Goal: Navigation & Orientation: Find specific page/section

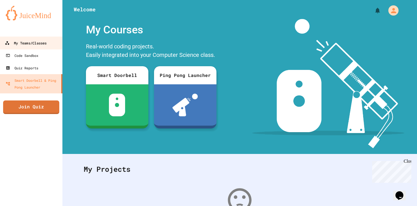
click at [26, 39] on link "My Teams/Classes" at bounding box center [31, 43] width 64 height 13
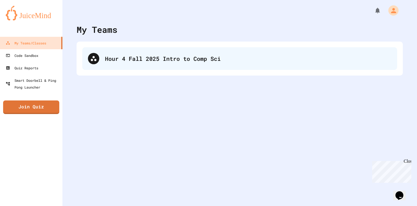
click at [146, 56] on div "Hour 4 Fall 2025 Intro to Comp Sci" at bounding box center [248, 58] width 286 height 9
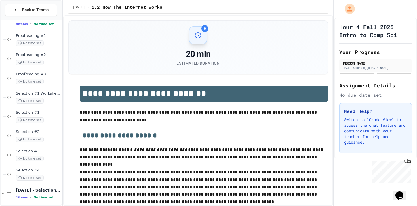
scroll to position [924, 0]
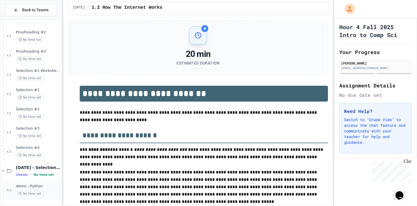
click at [30, 182] on div "demo - Python No time set" at bounding box center [34, 190] width 56 height 19
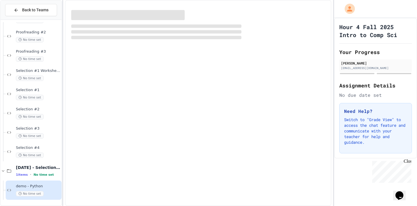
scroll to position [917, 0]
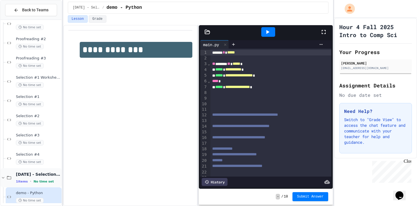
click at [31, 177] on div "[DATE] - Selection #2 1 items • No time set" at bounding box center [38, 178] width 44 height 12
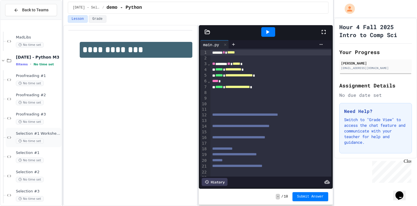
scroll to position [905, 0]
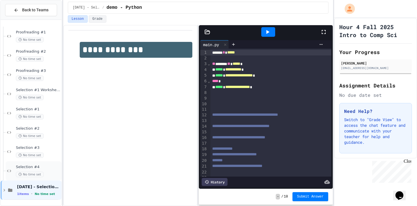
click at [40, 176] on span "No time set" at bounding box center [30, 174] width 28 height 5
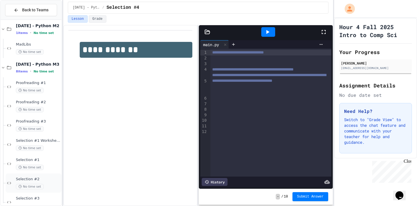
scroll to position [852, 0]
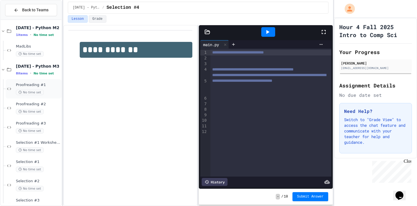
click at [29, 87] on span "Proofreading #1" at bounding box center [38, 85] width 44 height 5
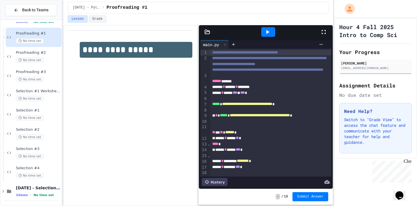
scroll to position [905, 0]
click at [41, 184] on div "[DATE] - Selection #2 1 items • No time set" at bounding box center [31, 190] width 61 height 19
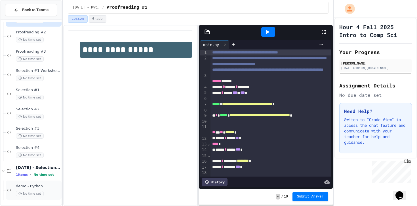
click at [34, 184] on span "demo - Python" at bounding box center [38, 186] width 44 height 5
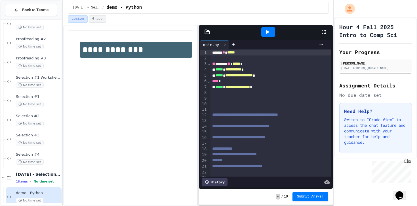
click at [272, 34] on div at bounding box center [268, 32] width 14 height 10
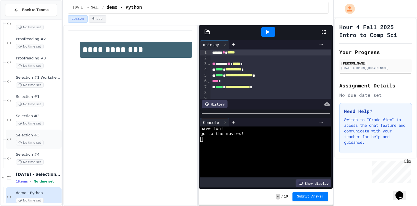
click at [31, 138] on span "Selection #3" at bounding box center [38, 135] width 44 height 5
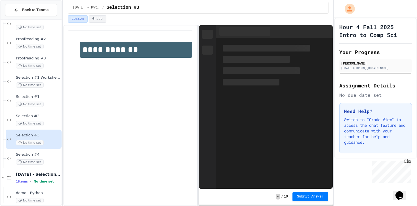
click at [31, 138] on span "Selection #3" at bounding box center [38, 135] width 44 height 5
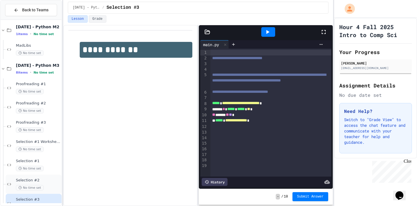
scroll to position [848, 0]
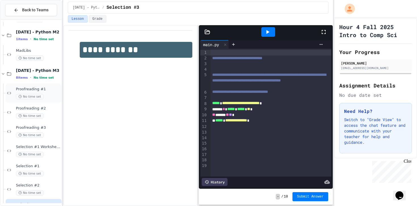
click at [33, 90] on span "Proofreading #1" at bounding box center [38, 89] width 44 height 5
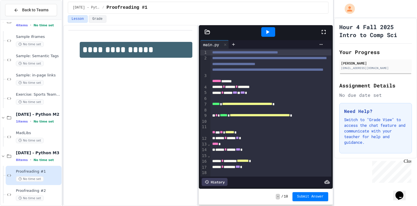
scroll to position [771, 0]
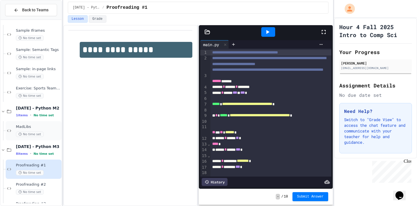
click at [32, 127] on span "MadLibs" at bounding box center [38, 127] width 44 height 5
